Goal: Task Accomplishment & Management: Manage account settings

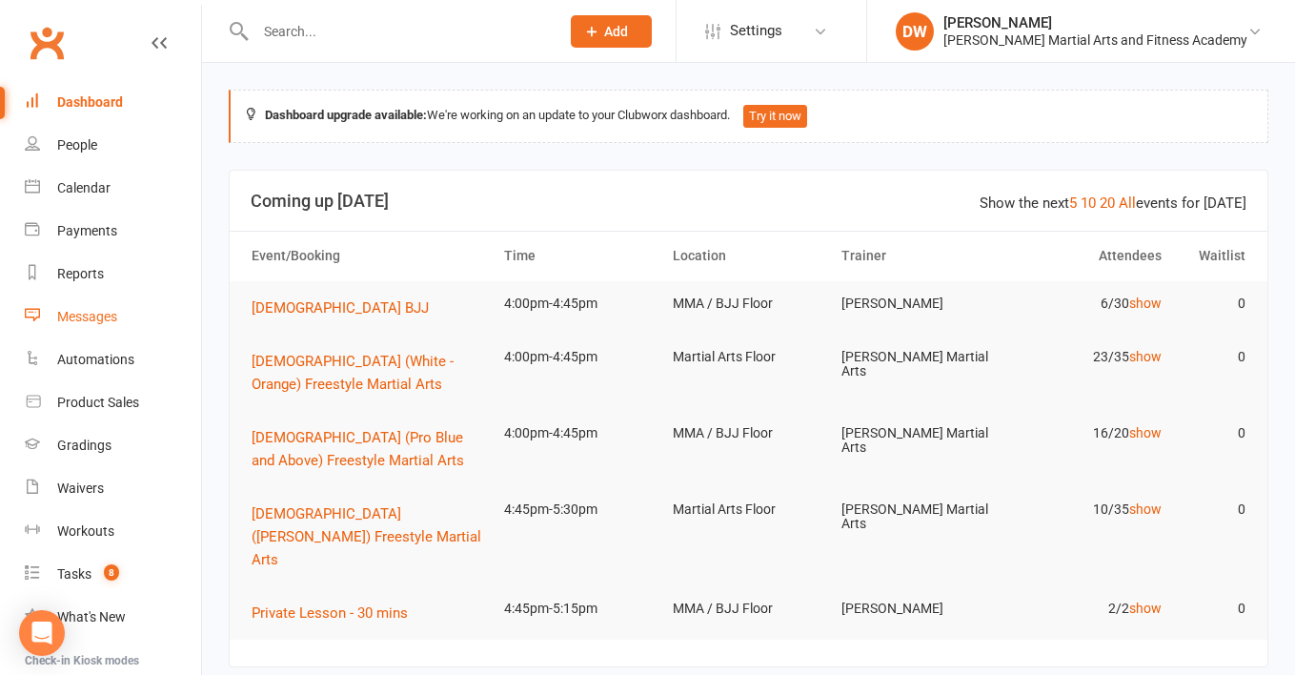
click at [100, 305] on link "Messages" at bounding box center [113, 316] width 176 height 43
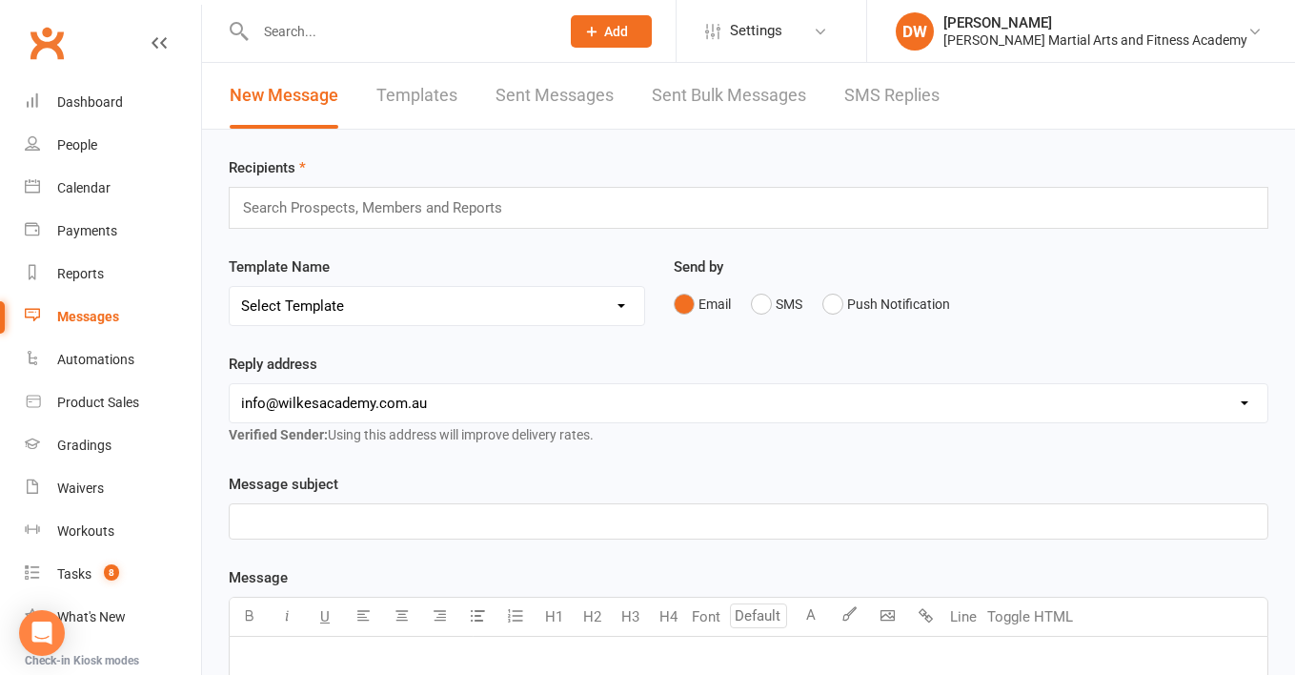
click at [761, 84] on link "Sent Bulk Messages" at bounding box center [729, 96] width 154 height 66
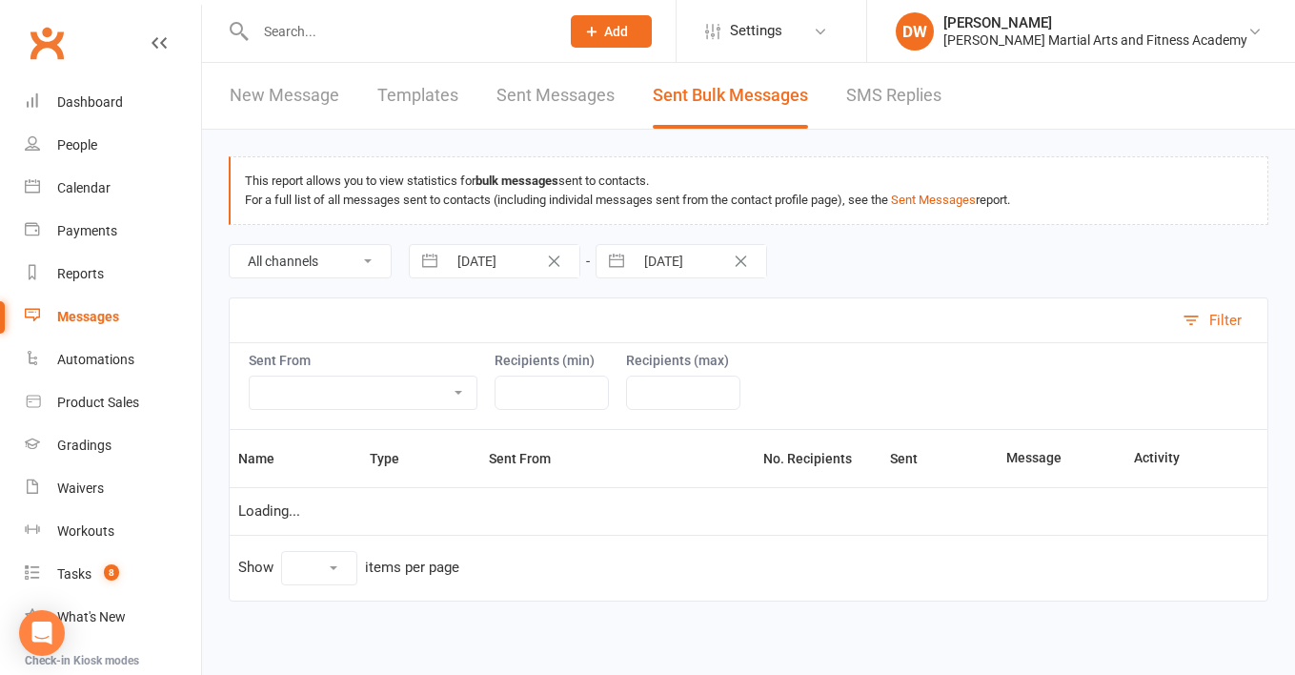
select select "10"
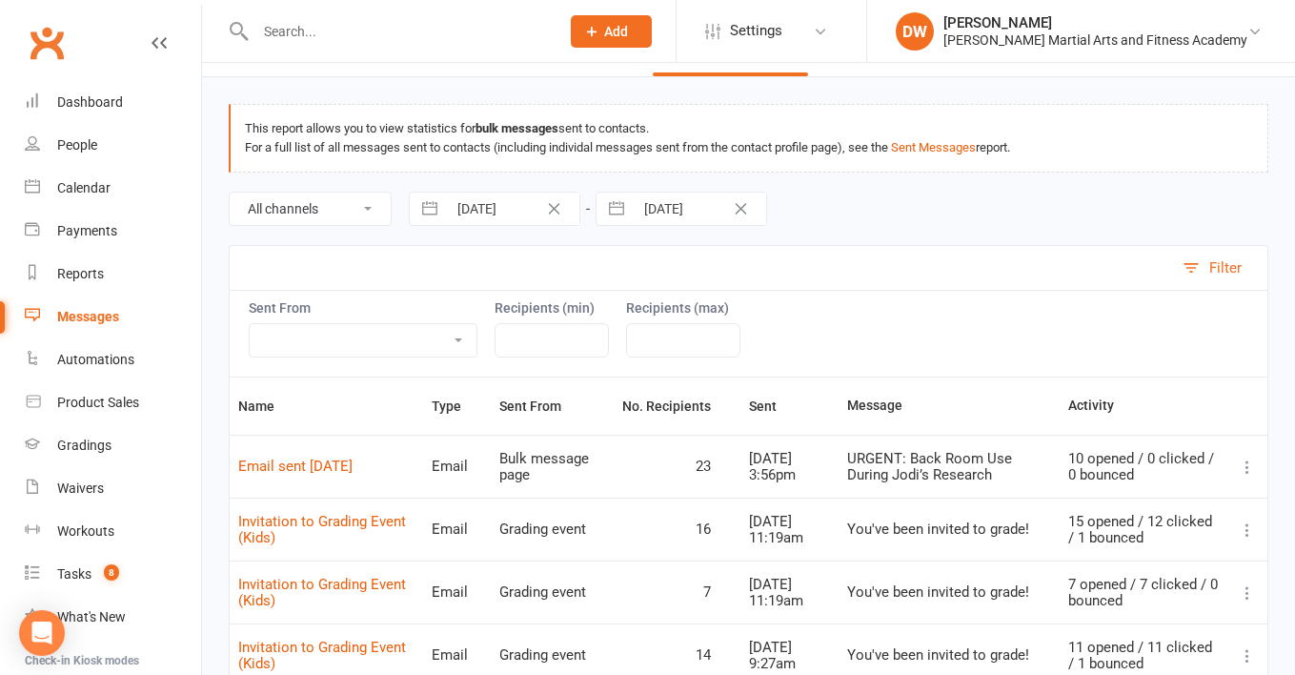
scroll to position [54, 0]
click at [349, 464] on link "Email sent [DATE]" at bounding box center [295, 463] width 114 height 17
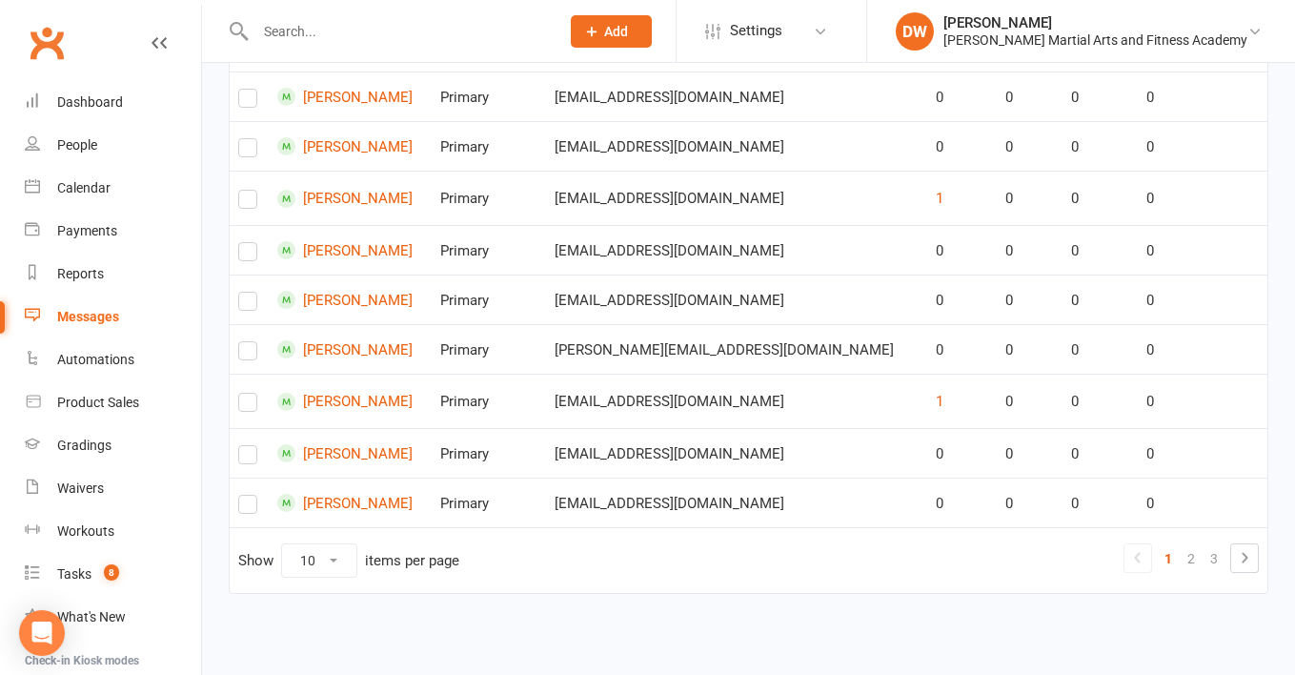
scroll to position [471, 0]
click at [1197, 545] on link "2" at bounding box center [1191, 558] width 23 height 27
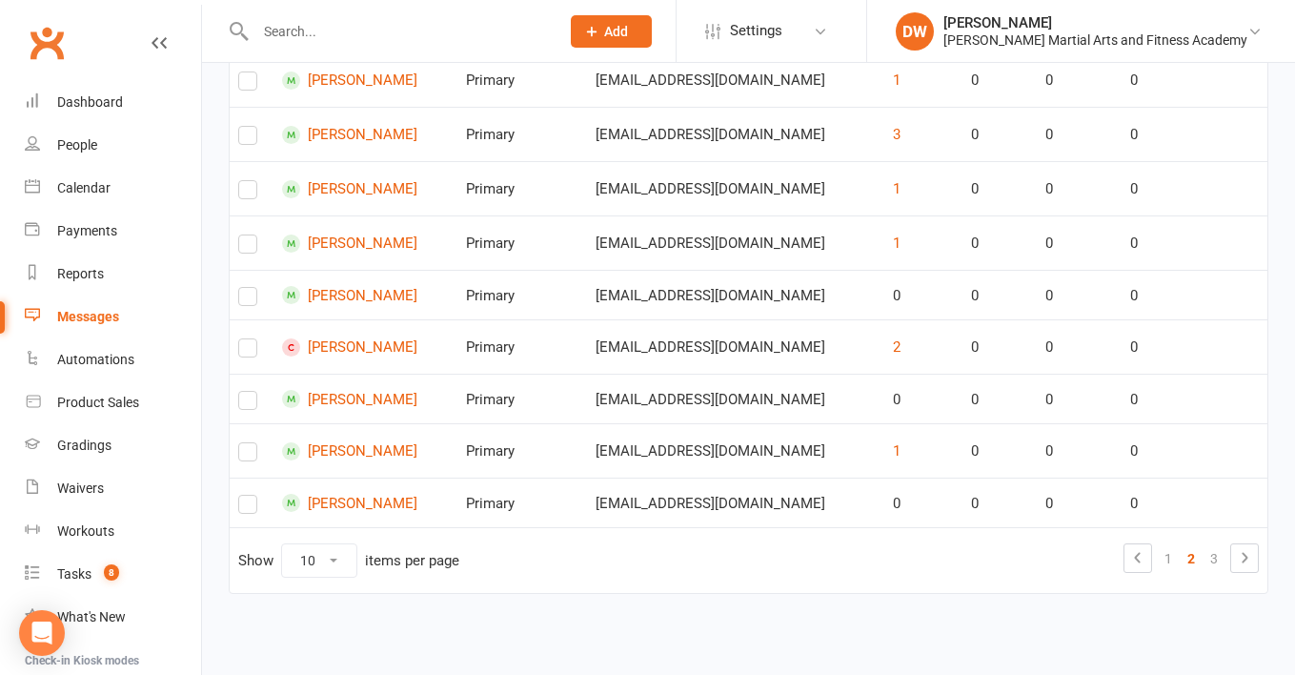
scroll to position [490, 0]
click at [1212, 545] on link "3" at bounding box center [1214, 558] width 23 height 27
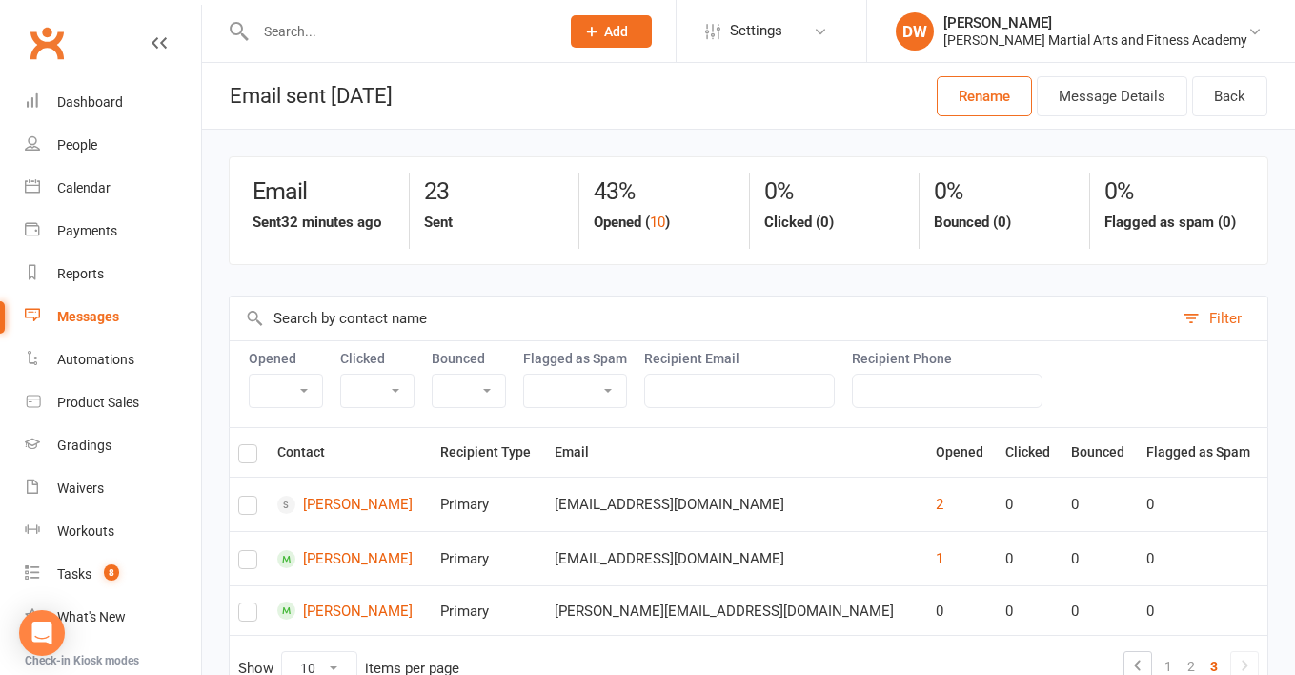
scroll to position [0, 0]
click at [1115, 89] on button "Message Details" at bounding box center [1112, 96] width 151 height 40
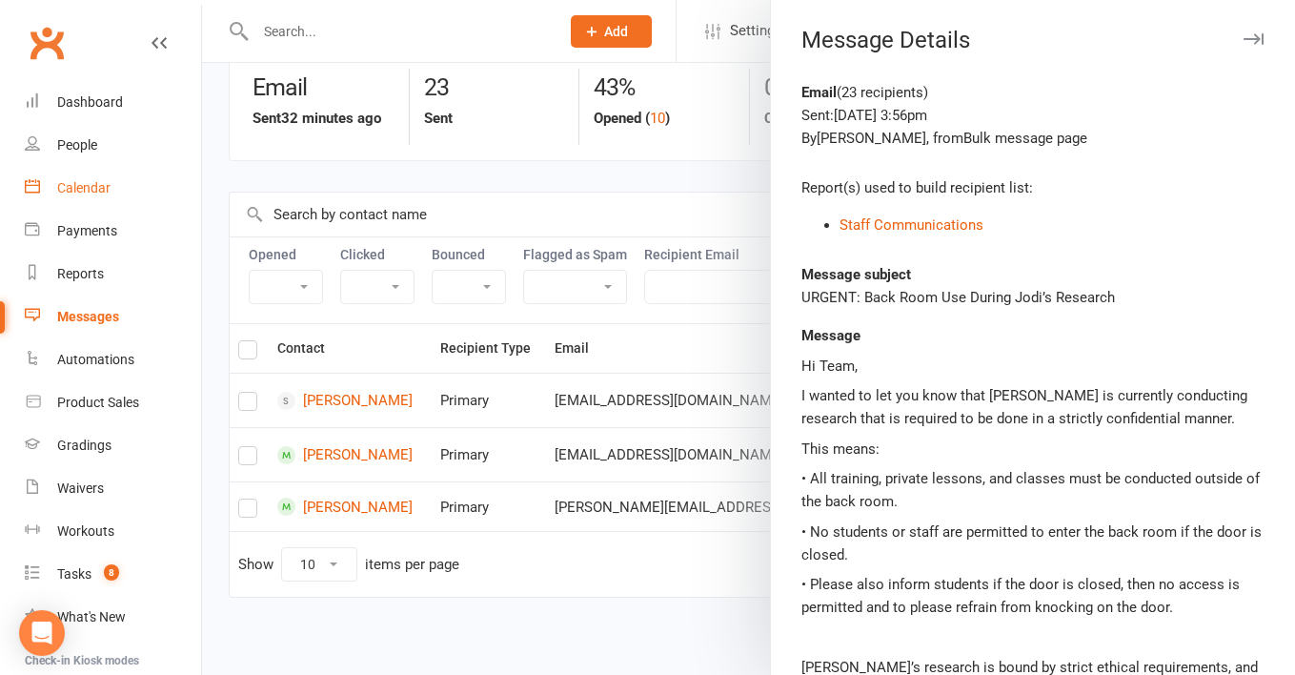
scroll to position [99, 0]
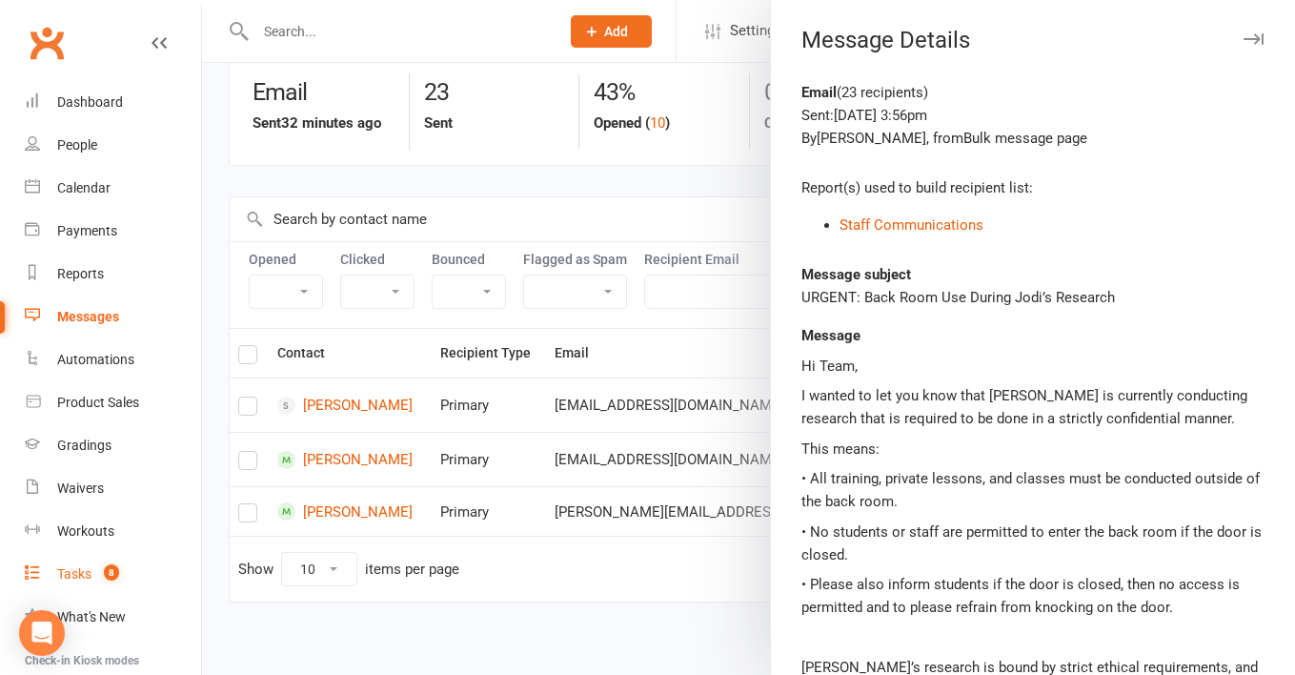
click at [75, 559] on link "Tasks 8" at bounding box center [113, 574] width 176 height 43
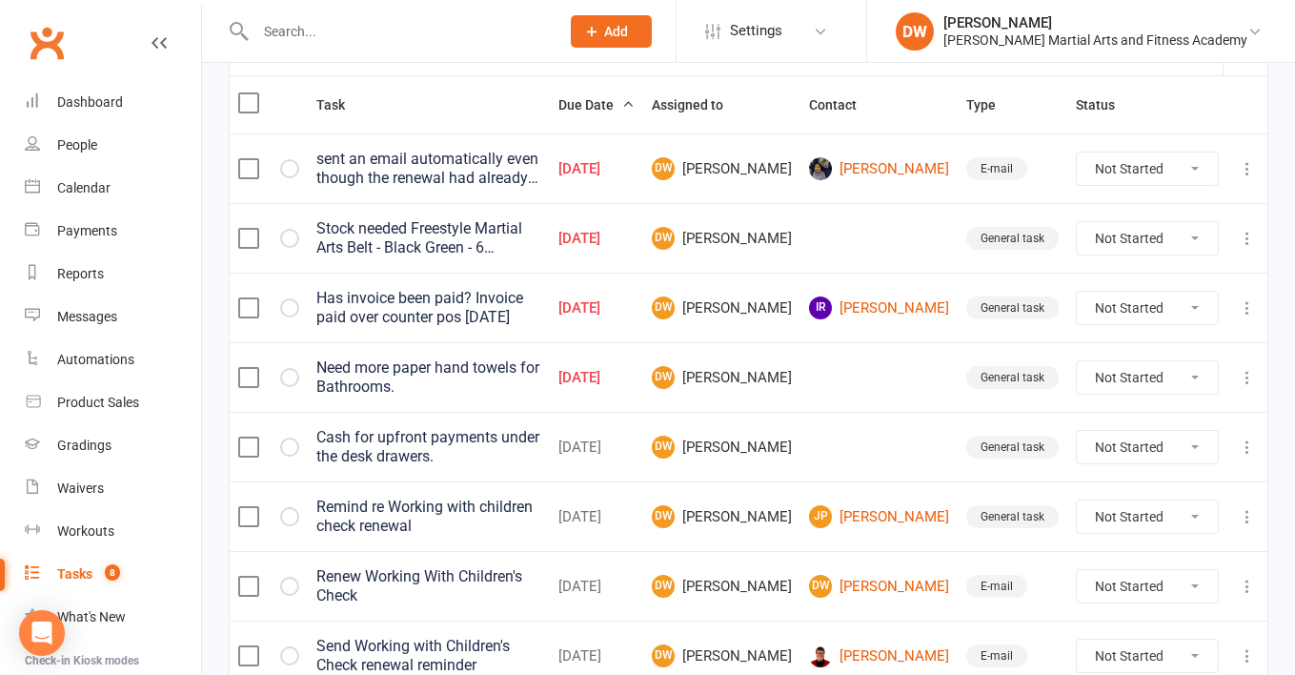
scroll to position [224, 0]
click at [1246, 378] on icon at bounding box center [1247, 378] width 19 height 19
click at [1113, 487] on link "Delete" at bounding box center [1163, 492] width 189 height 38
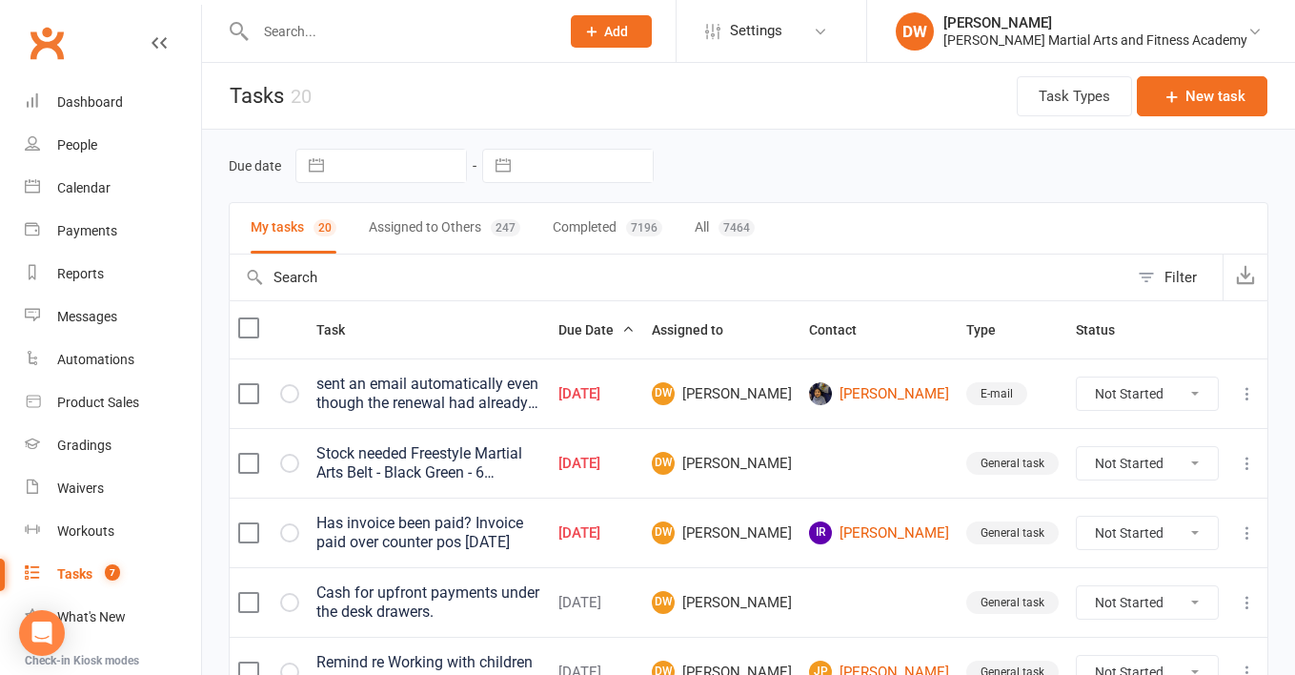
scroll to position [0, 0]
click at [82, 92] on link "Dashboard" at bounding box center [113, 102] width 176 height 43
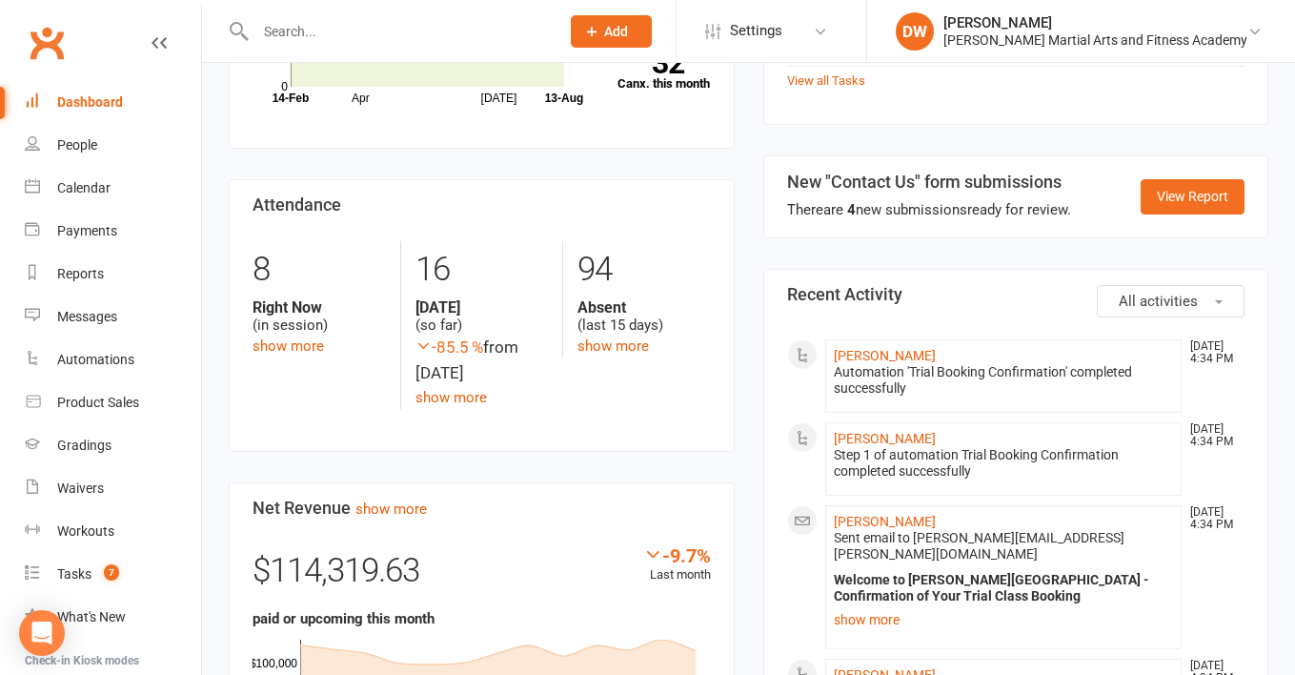
scroll to position [928, 0]
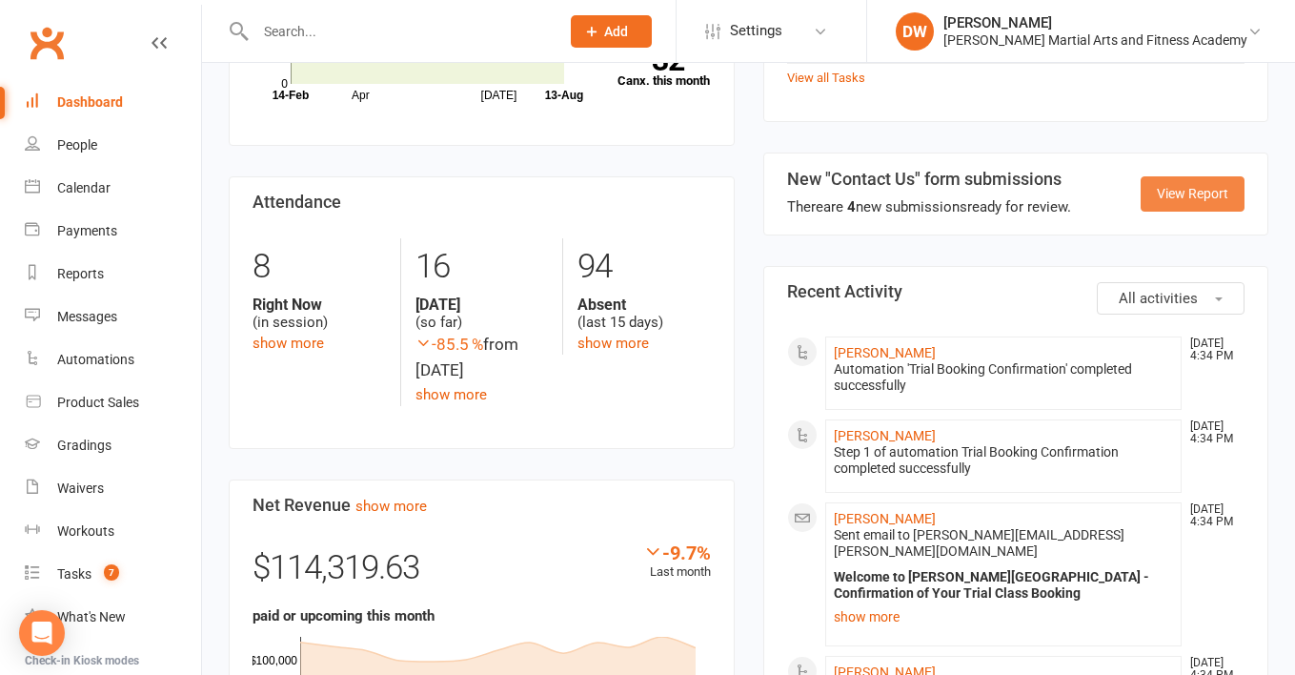
click at [1193, 176] on link "View Report" at bounding box center [1193, 193] width 104 height 34
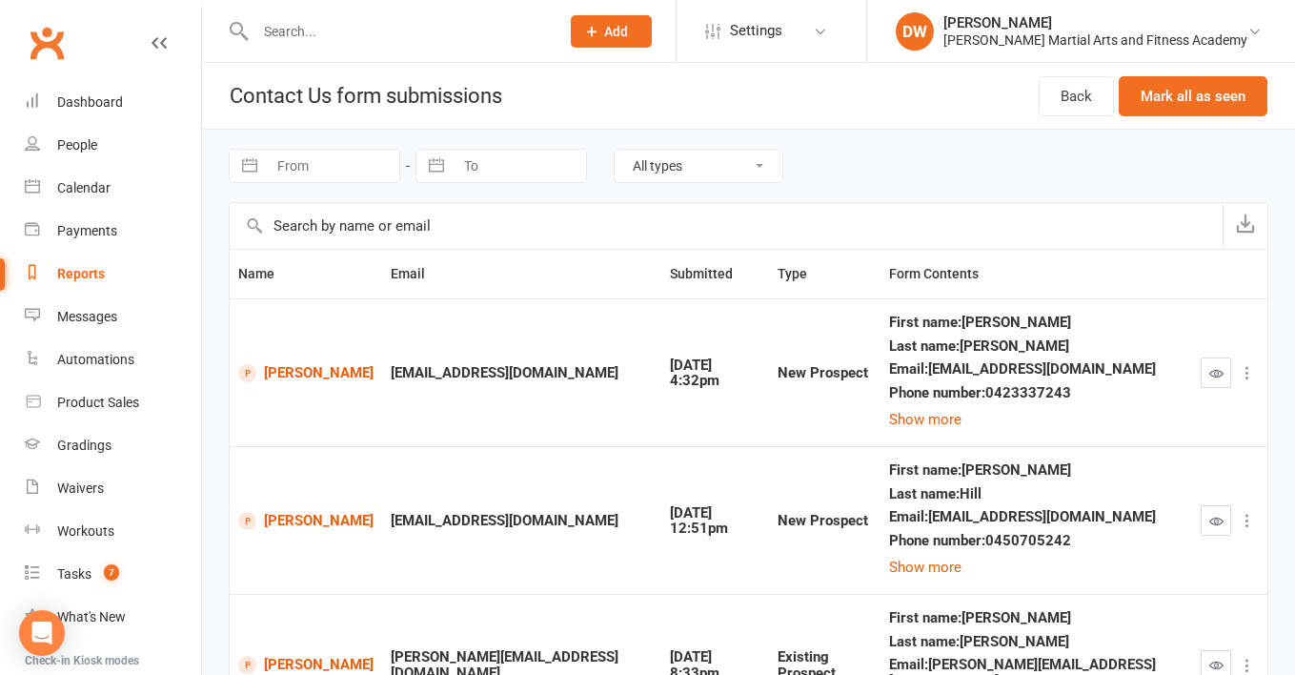
click at [1233, 371] on div at bounding box center [1230, 372] width 58 height 30
click at [1218, 371] on icon "button" at bounding box center [1216, 373] width 14 height 14
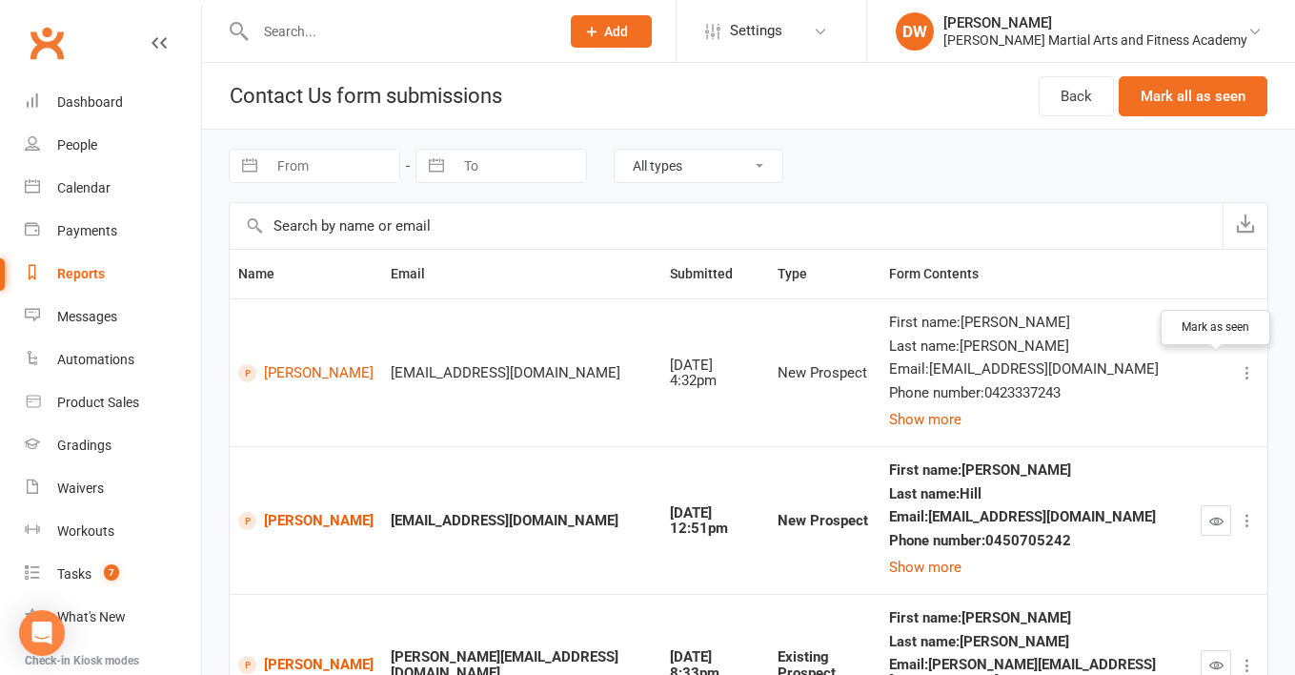
click at [1212, 516] on icon "button" at bounding box center [1216, 521] width 14 height 14
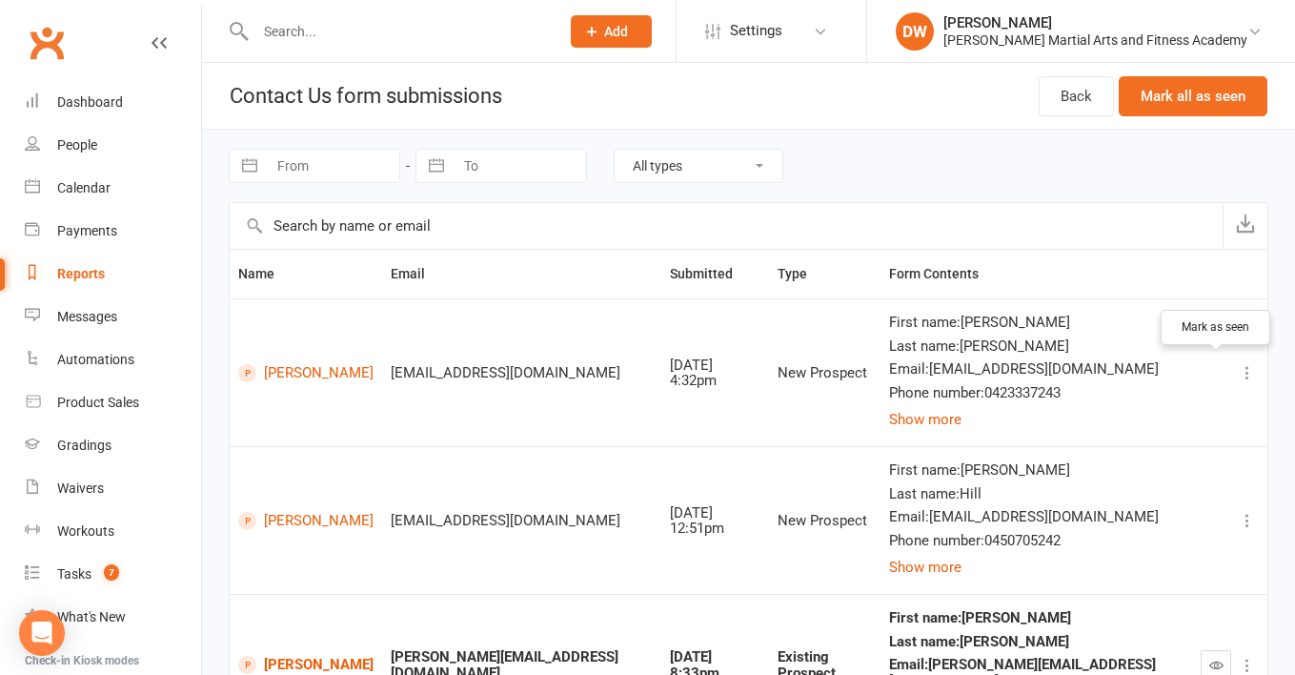
click at [1212, 657] on icon "button" at bounding box center [1216, 664] width 14 height 14
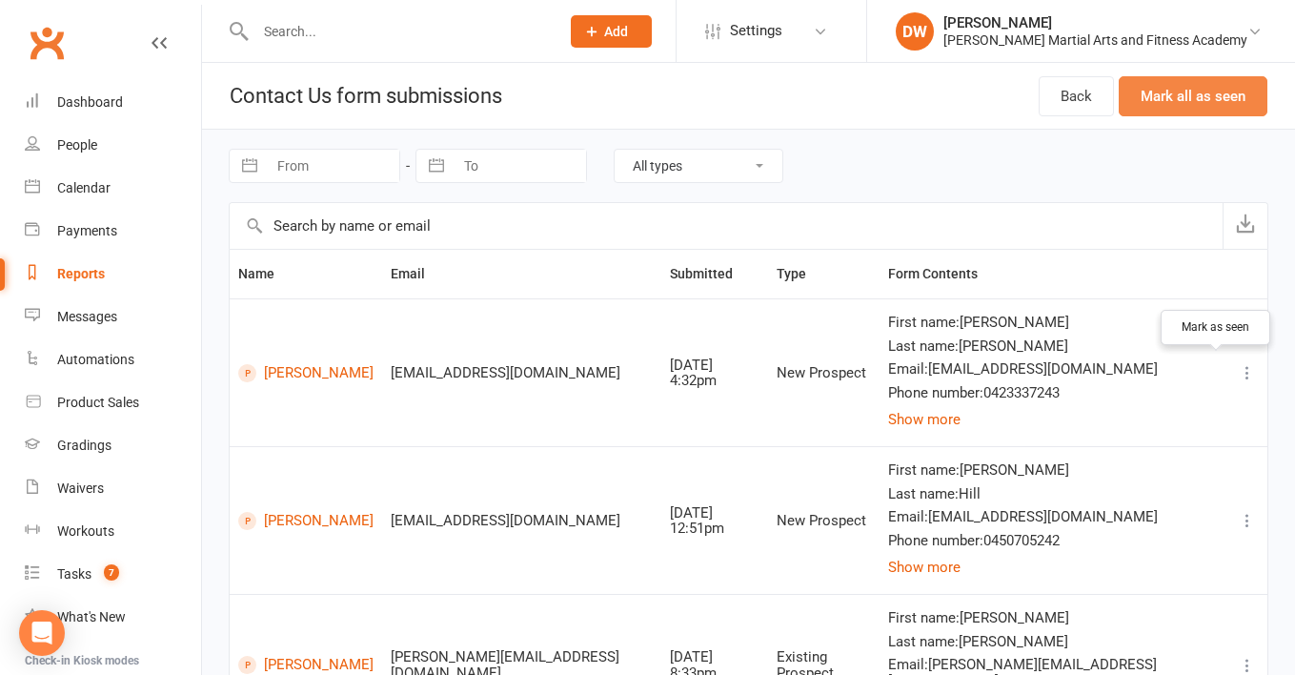
click at [1182, 103] on button "Mark all as seen" at bounding box center [1193, 96] width 149 height 40
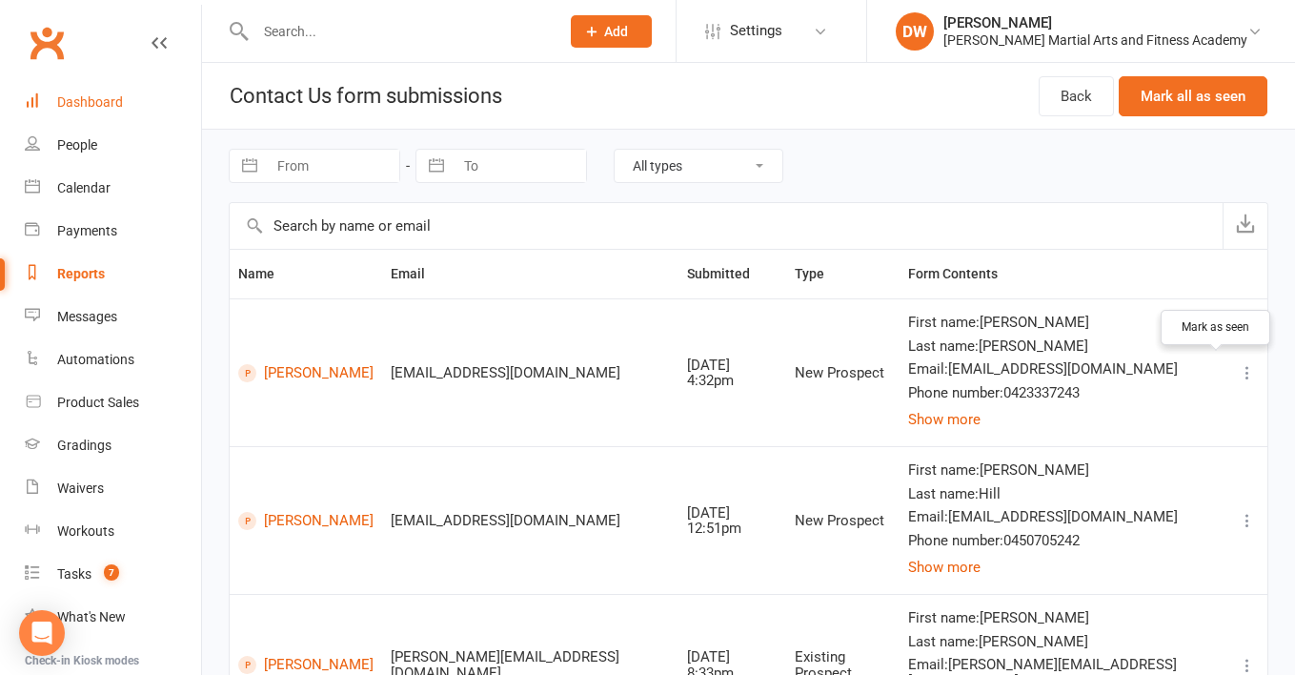
click at [107, 105] on div "Dashboard" at bounding box center [90, 101] width 66 height 15
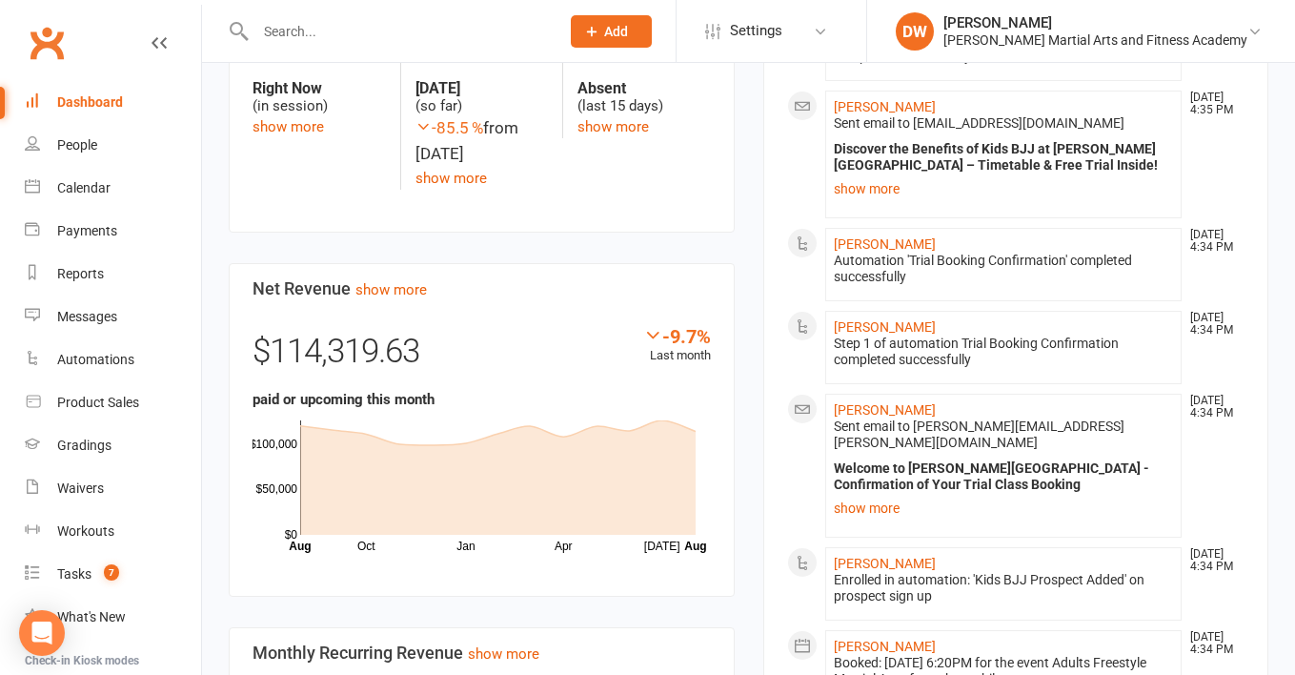
scroll to position [1149, 0]
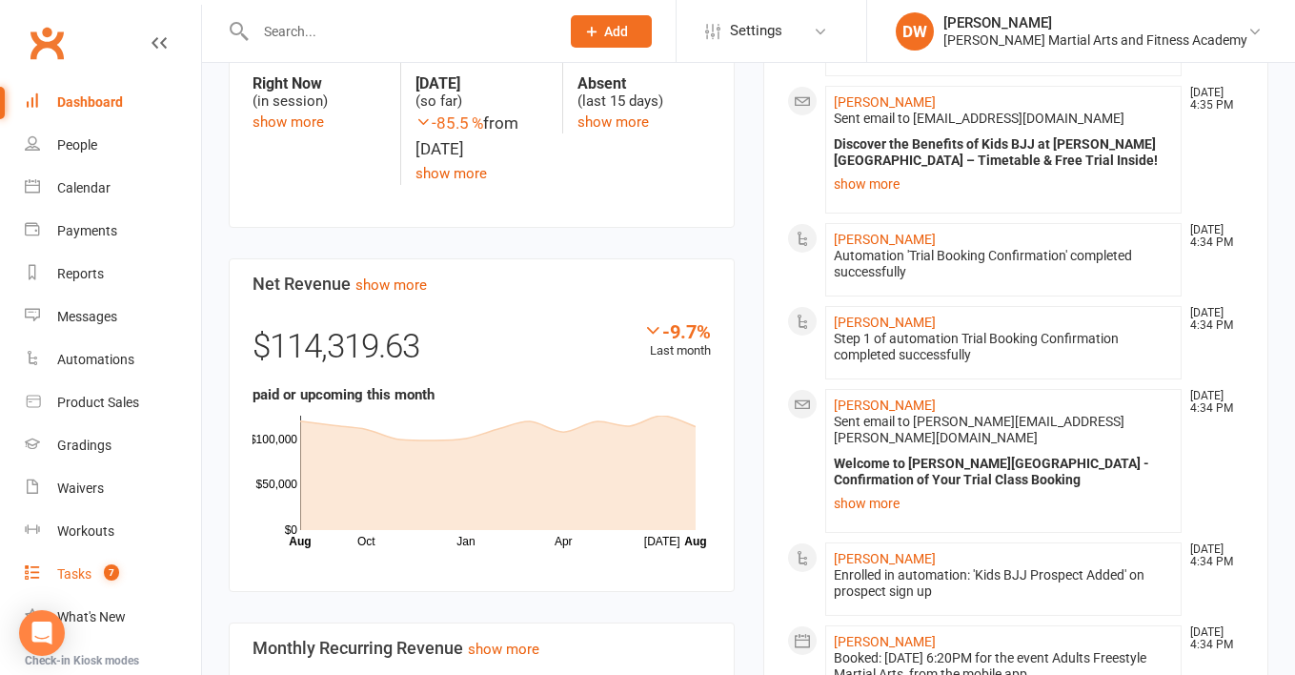
click at [94, 566] on link "Tasks 7" at bounding box center [113, 574] width 176 height 43
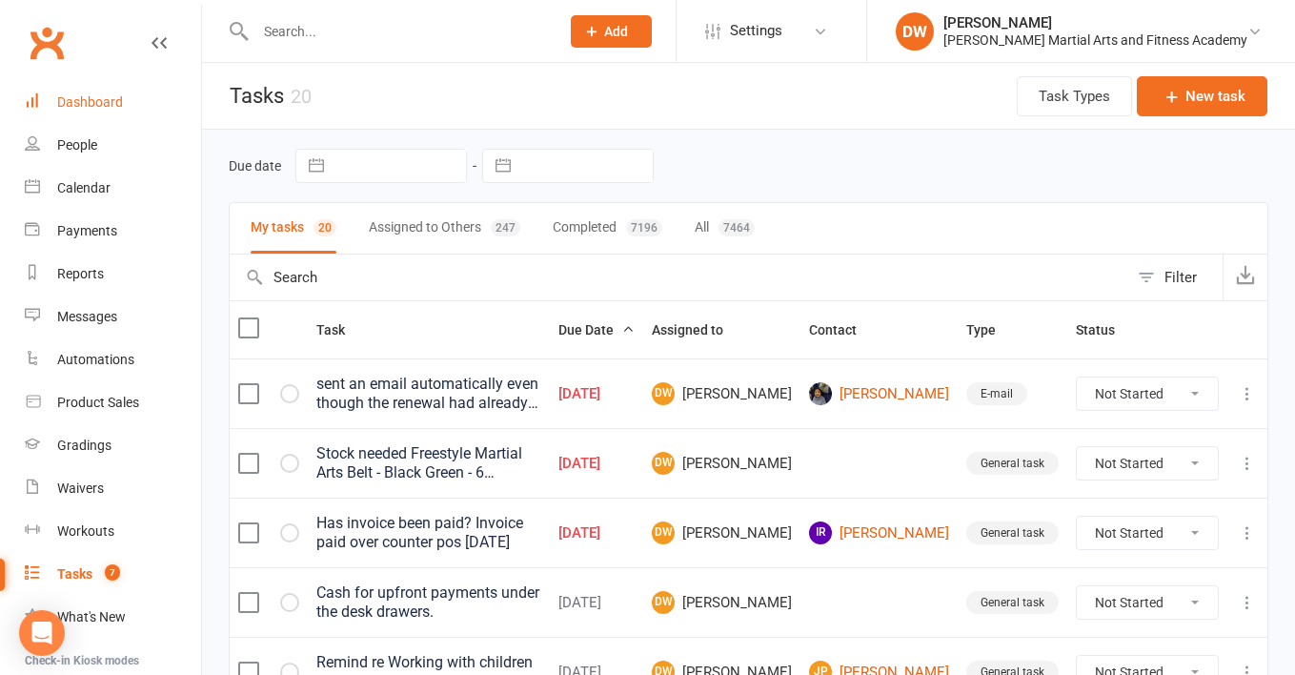
click at [93, 98] on div "Dashboard" at bounding box center [90, 101] width 66 height 15
